Goal: Use online tool/utility: Utilize a website feature to perform a specific function

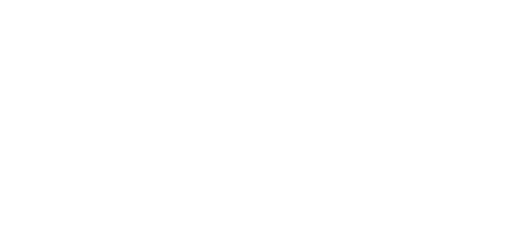
select select "*"
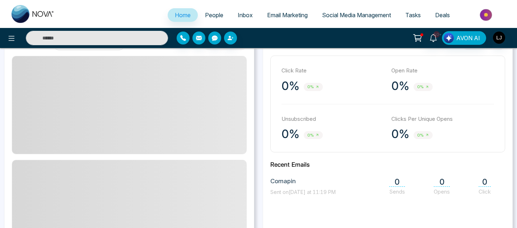
scroll to position [212, 0]
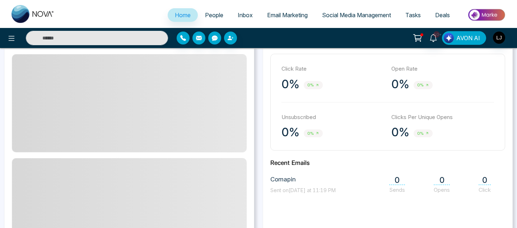
click at [457, 37] on span "AVON AI" at bounding box center [468, 38] width 24 height 9
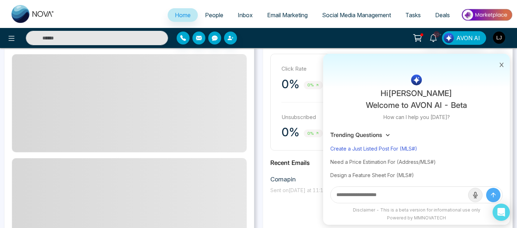
click at [381, 151] on div "Create a Just Listed Post For (MLS#)" at bounding box center [416, 148] width 172 height 13
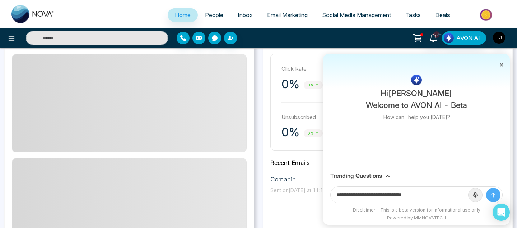
click at [426, 195] on input "**********" at bounding box center [399, 195] width 137 height 16
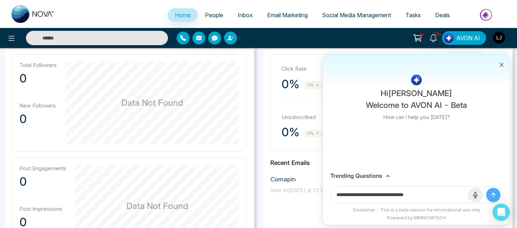
paste input "**********"
type input "**********"
click at [486, 188] on button "submit" at bounding box center [493, 195] width 14 height 14
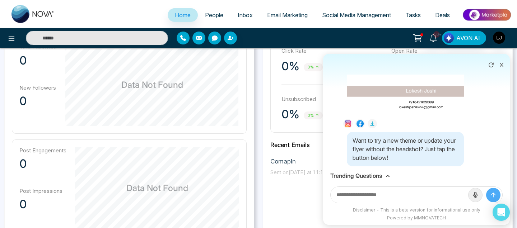
scroll to position [269, 0]
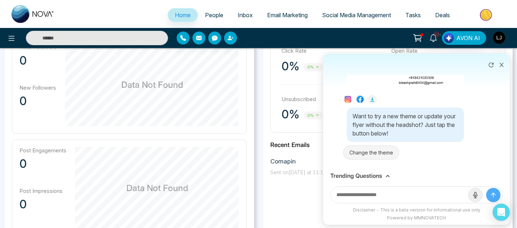
click at [379, 153] on button "Change the theme" at bounding box center [371, 153] width 56 height 14
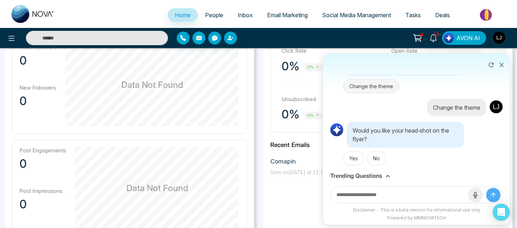
scroll to position [338, 0]
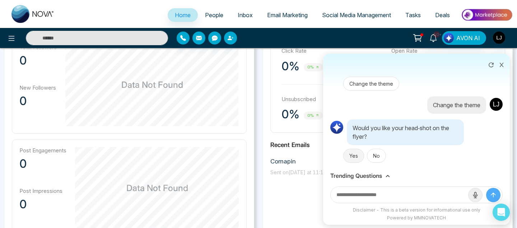
click at [349, 161] on button "Yes" at bounding box center [353, 156] width 21 height 14
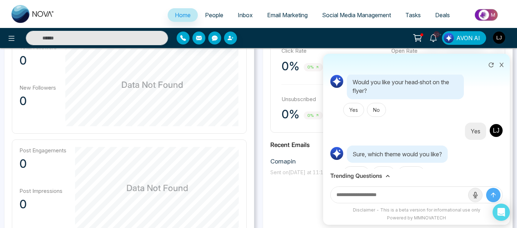
scroll to position [402, 0]
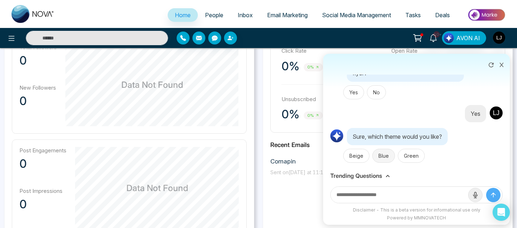
click at [380, 156] on button "Blue" at bounding box center [383, 156] width 23 height 14
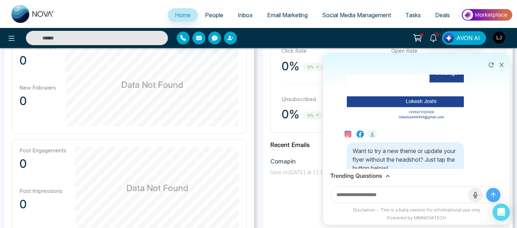
scroll to position [733, 0]
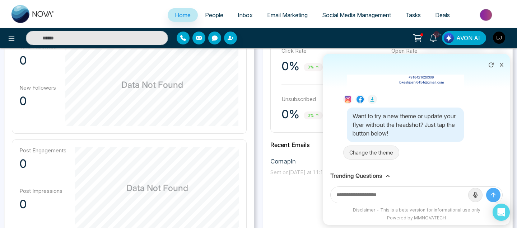
click at [356, 152] on button "Change the theme" at bounding box center [371, 153] width 56 height 14
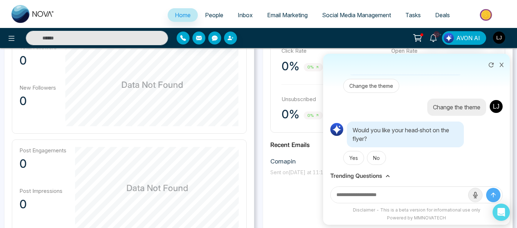
scroll to position [802, 0]
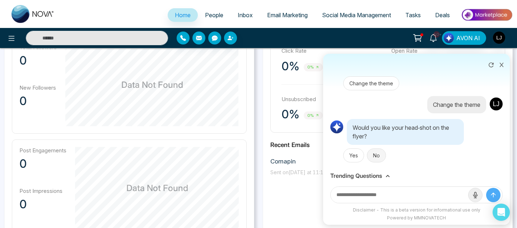
click at [375, 155] on button "No" at bounding box center [376, 156] width 19 height 14
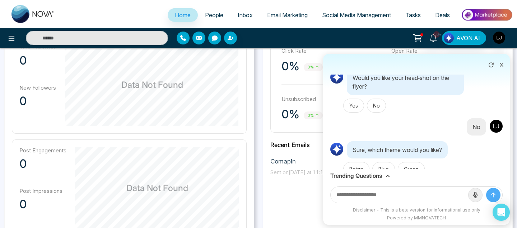
scroll to position [868, 0]
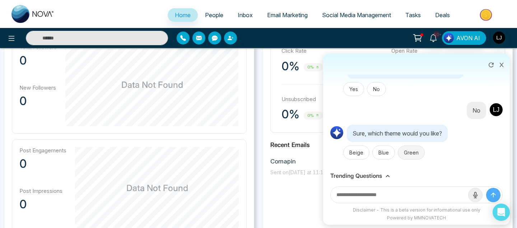
click at [411, 153] on button "Green" at bounding box center [411, 153] width 27 height 14
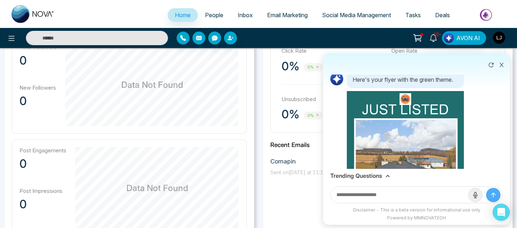
scroll to position [991, 0]
